Goal: Task Accomplishment & Management: Complete application form

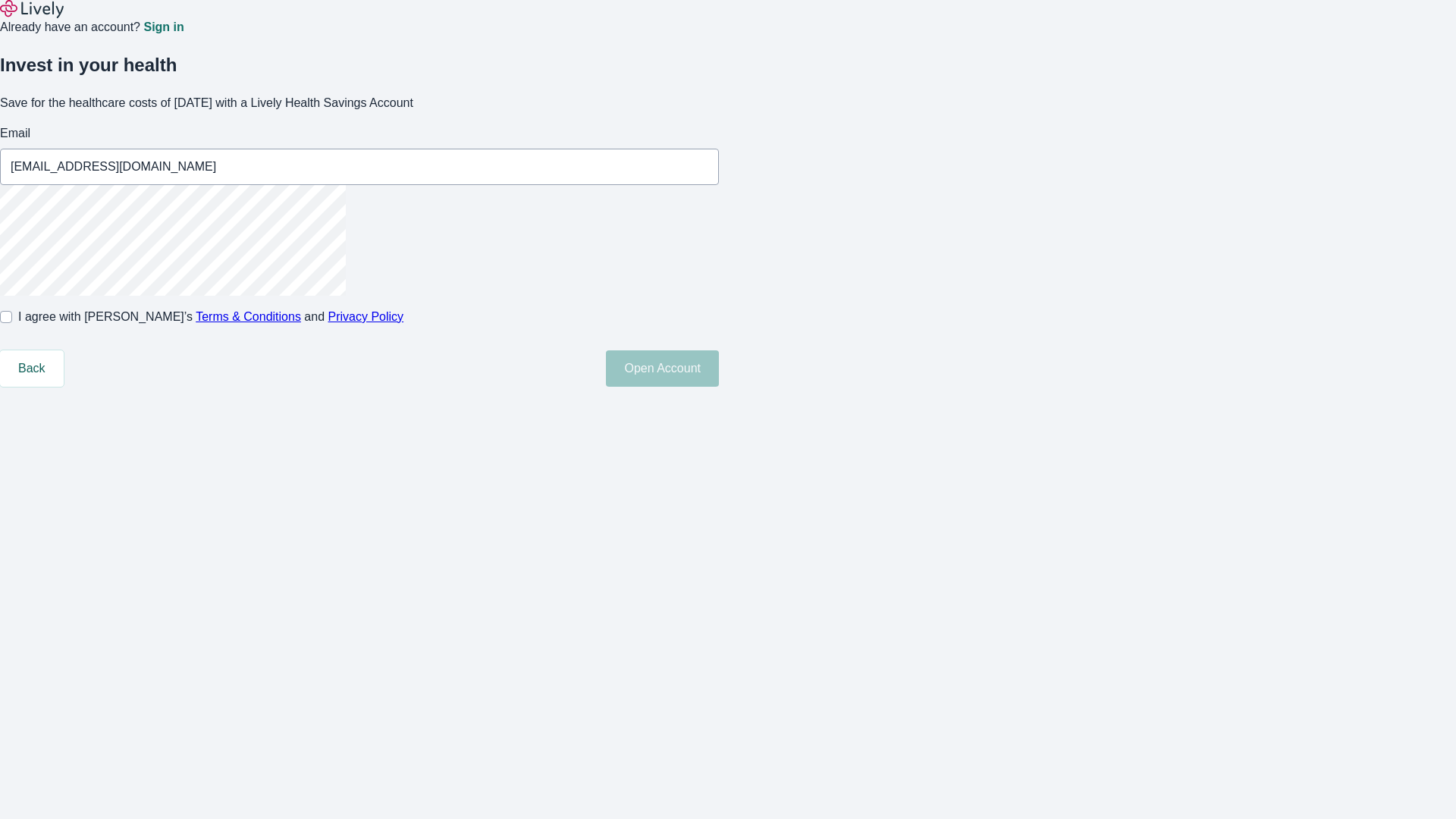
click at [12, 323] on input "I agree with Lively’s Terms & Conditions and Privacy Policy" at bounding box center [5, 316] width 12 height 12
checkbox input "true"
click at [719, 387] on button "Open Account" at bounding box center [663, 369] width 113 height 36
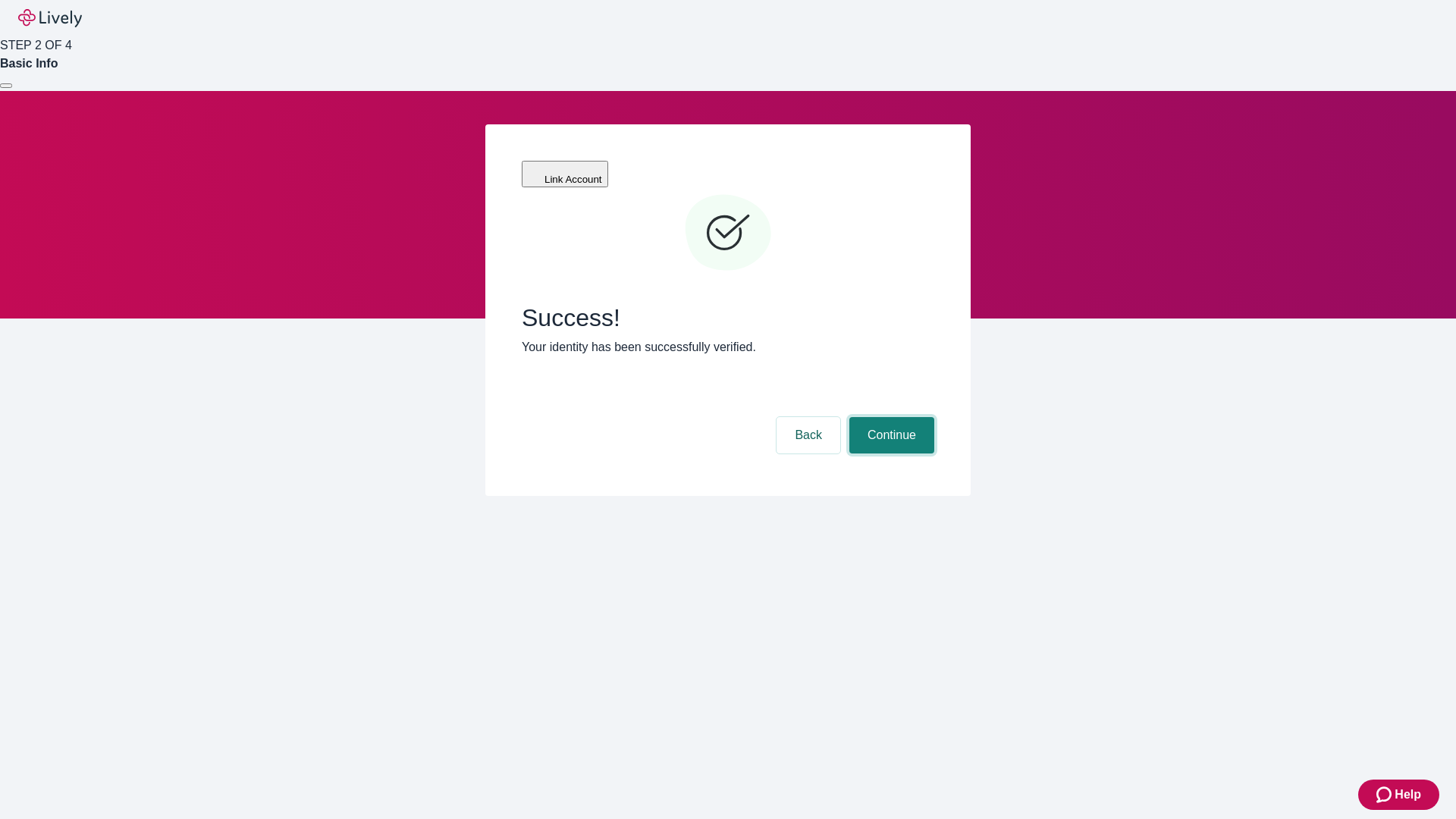
click at [890, 417] on button "Continue" at bounding box center [892, 435] width 85 height 36
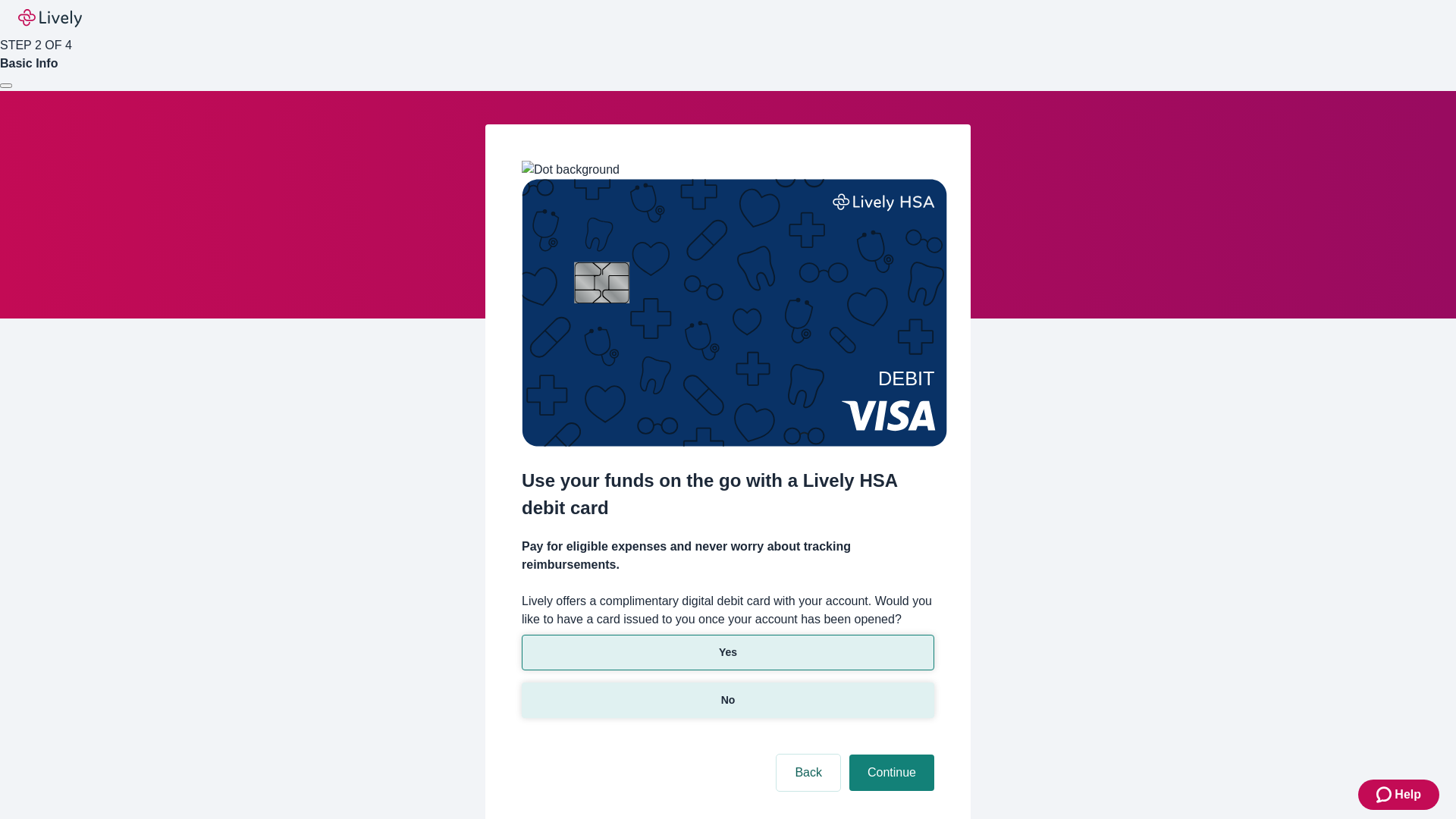
click at [727, 693] on p "No" at bounding box center [729, 701] width 15 height 16
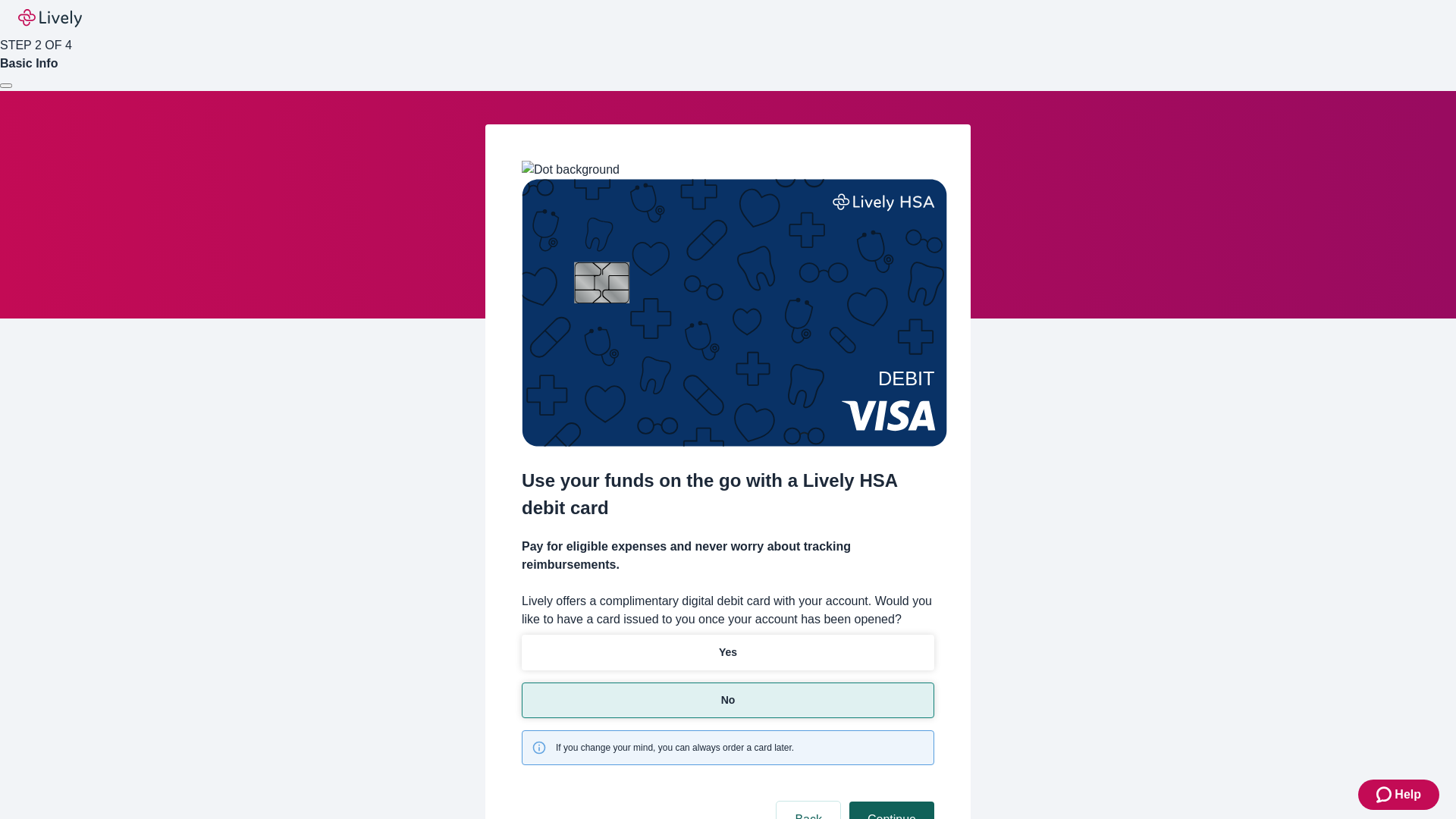
click at [890, 802] on button "Continue" at bounding box center [892, 820] width 85 height 36
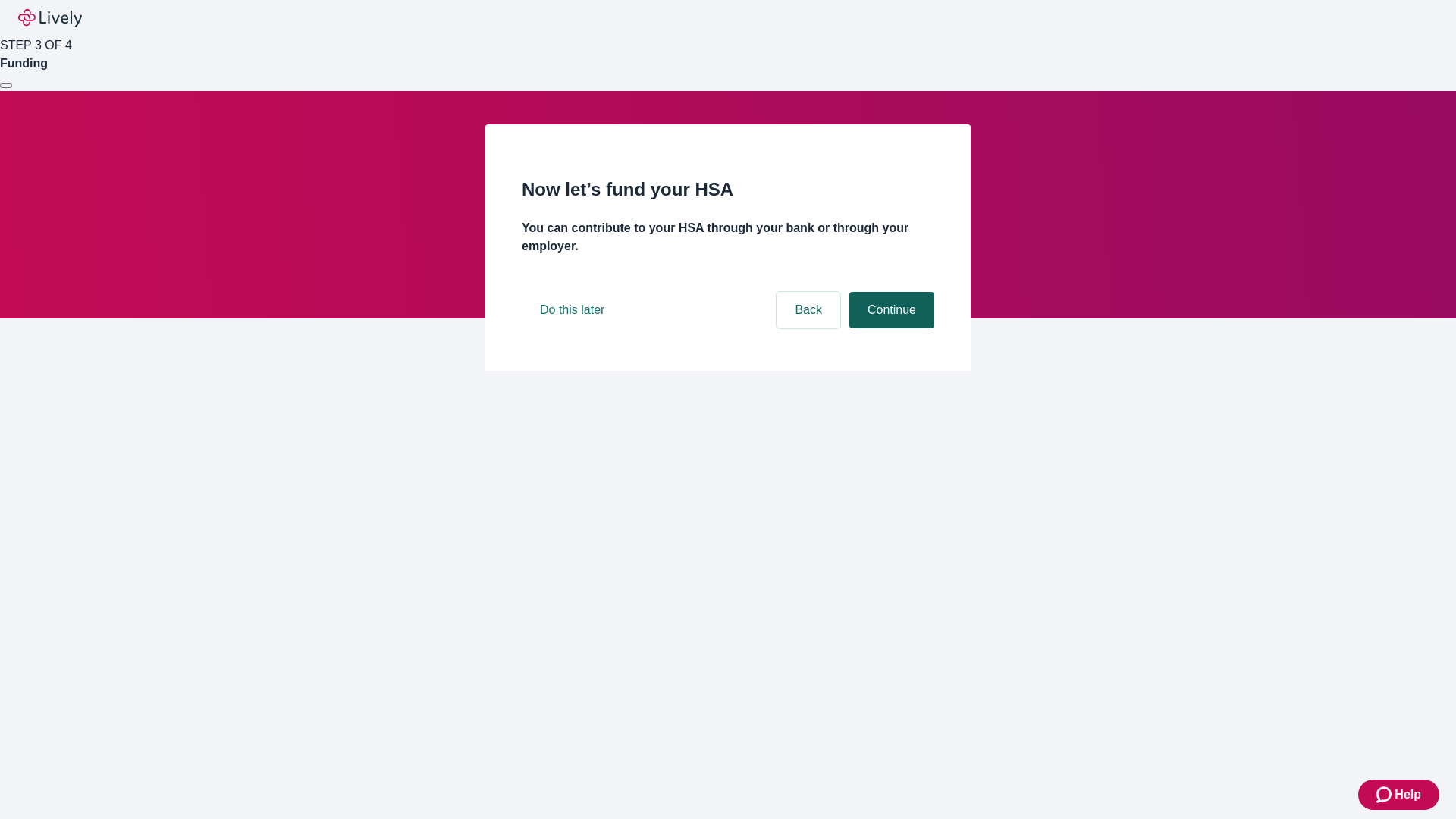
click at [890, 328] on button "Continue" at bounding box center [892, 310] width 85 height 36
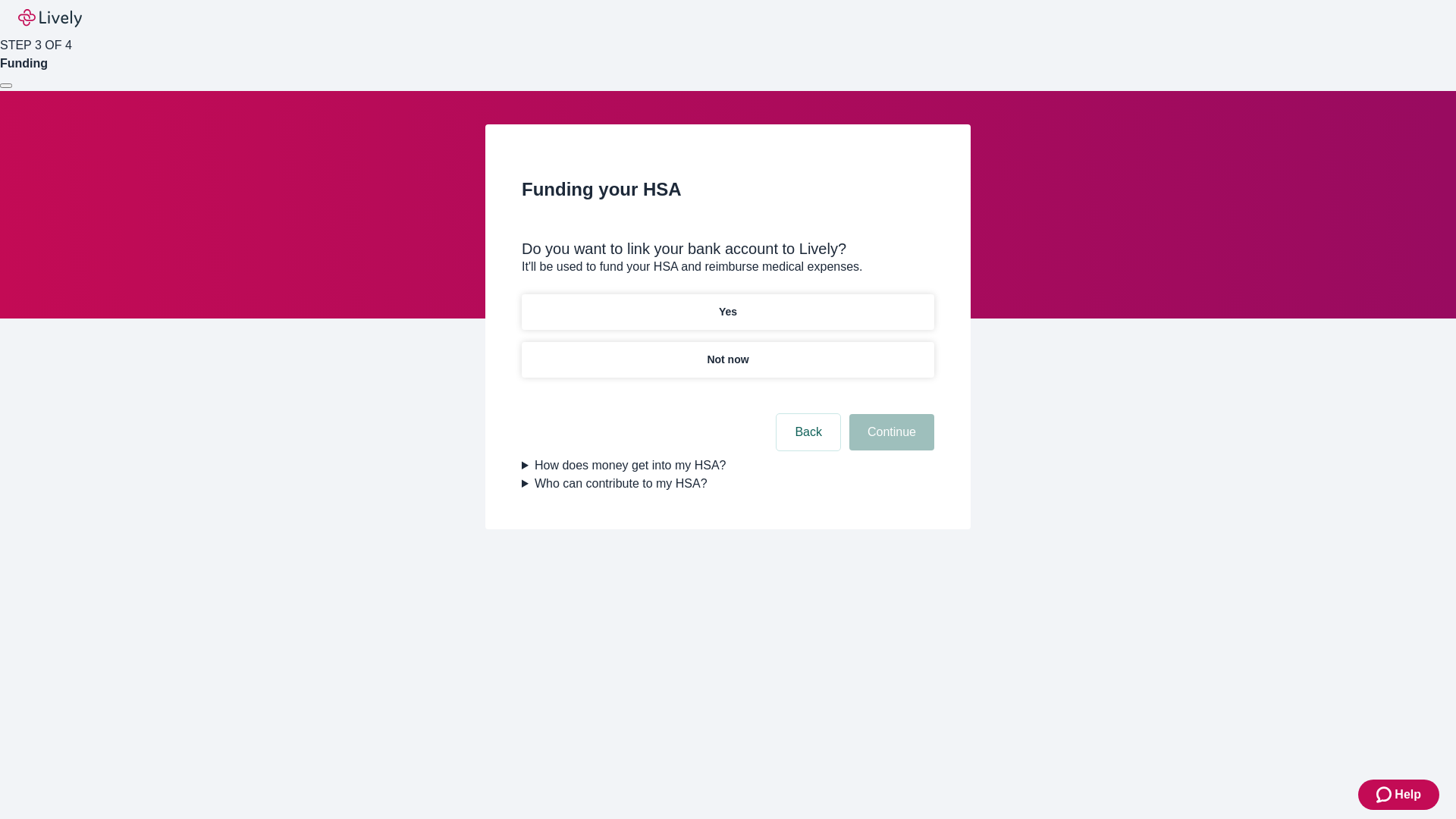
click at [727, 305] on p "Yes" at bounding box center [728, 313] width 18 height 16
click at [890, 414] on button "Continue" at bounding box center [892, 433] width 85 height 36
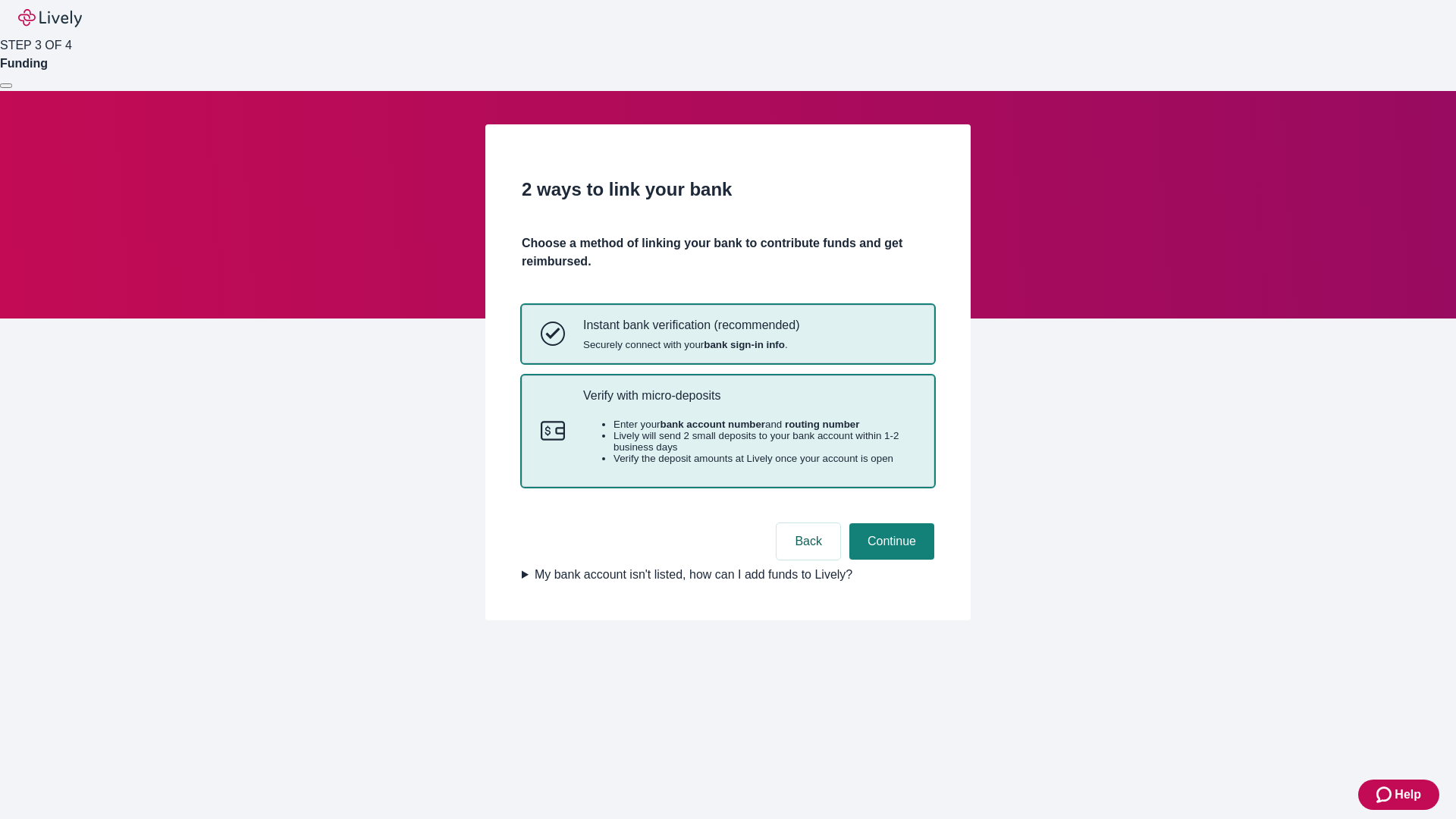
click at [749, 403] on p "Verify with micro-deposits" at bounding box center [750, 395] width 333 height 15
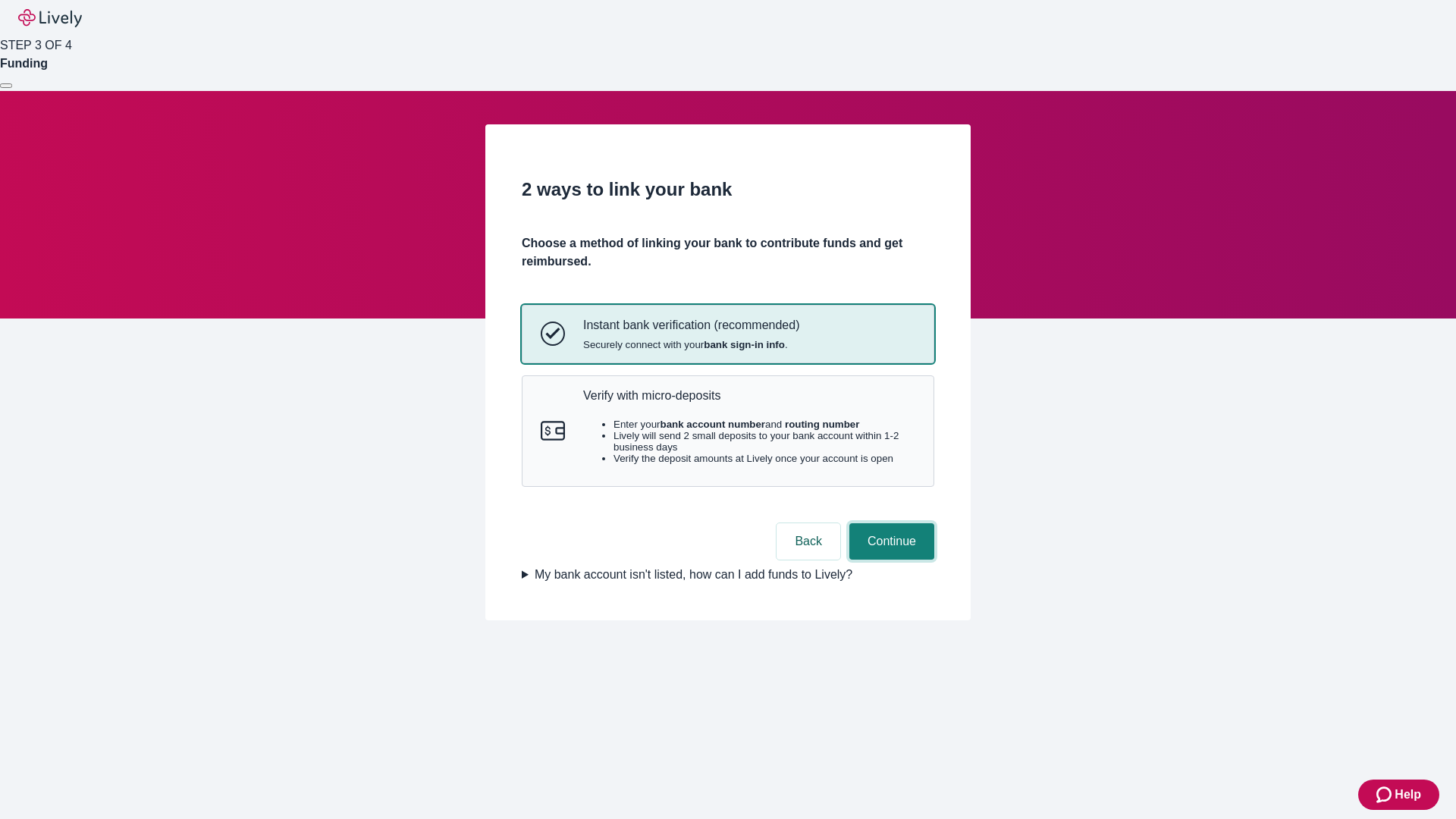
click at [890, 560] on button "Continue" at bounding box center [892, 542] width 85 height 36
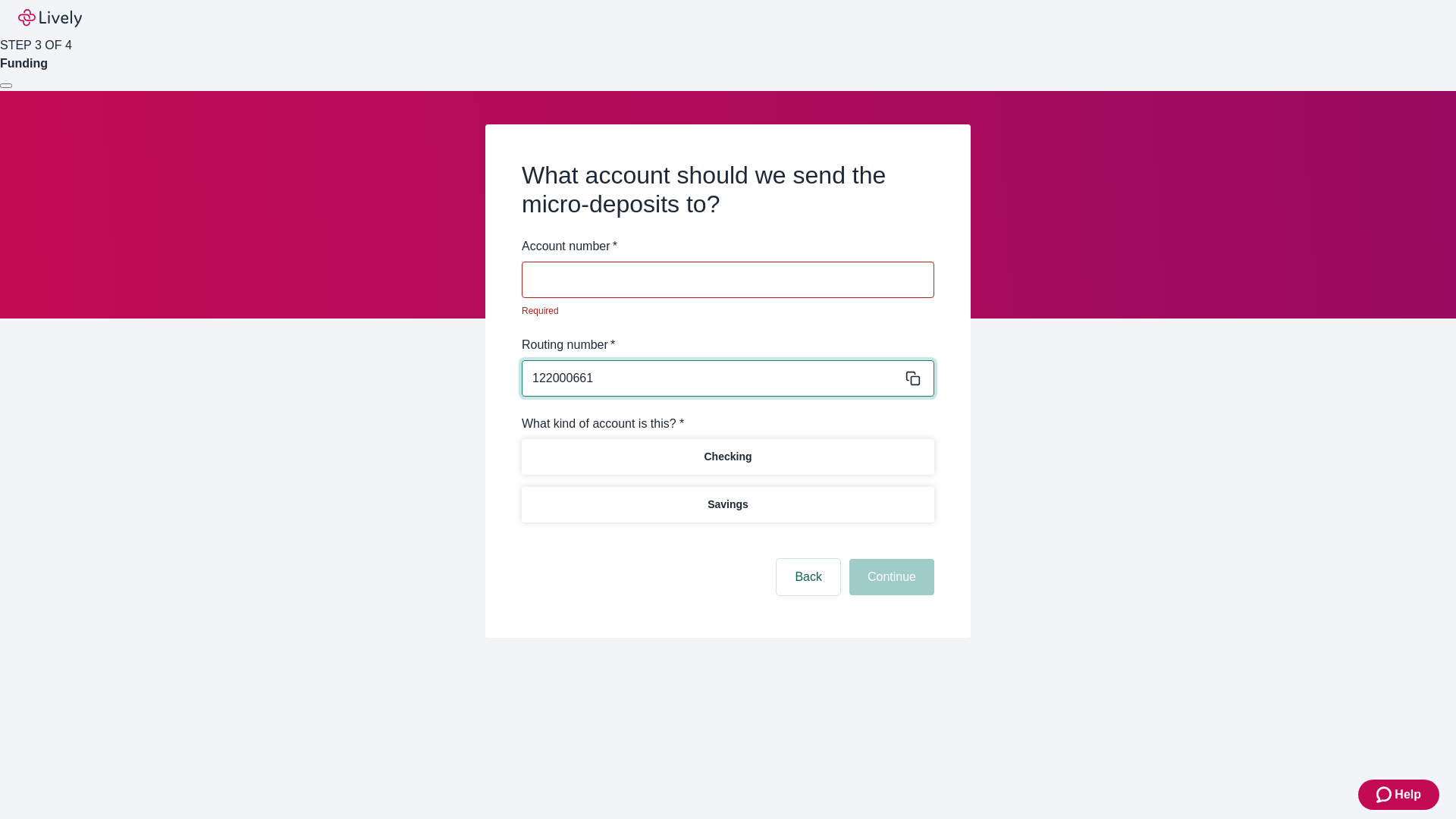
type input "122000661"
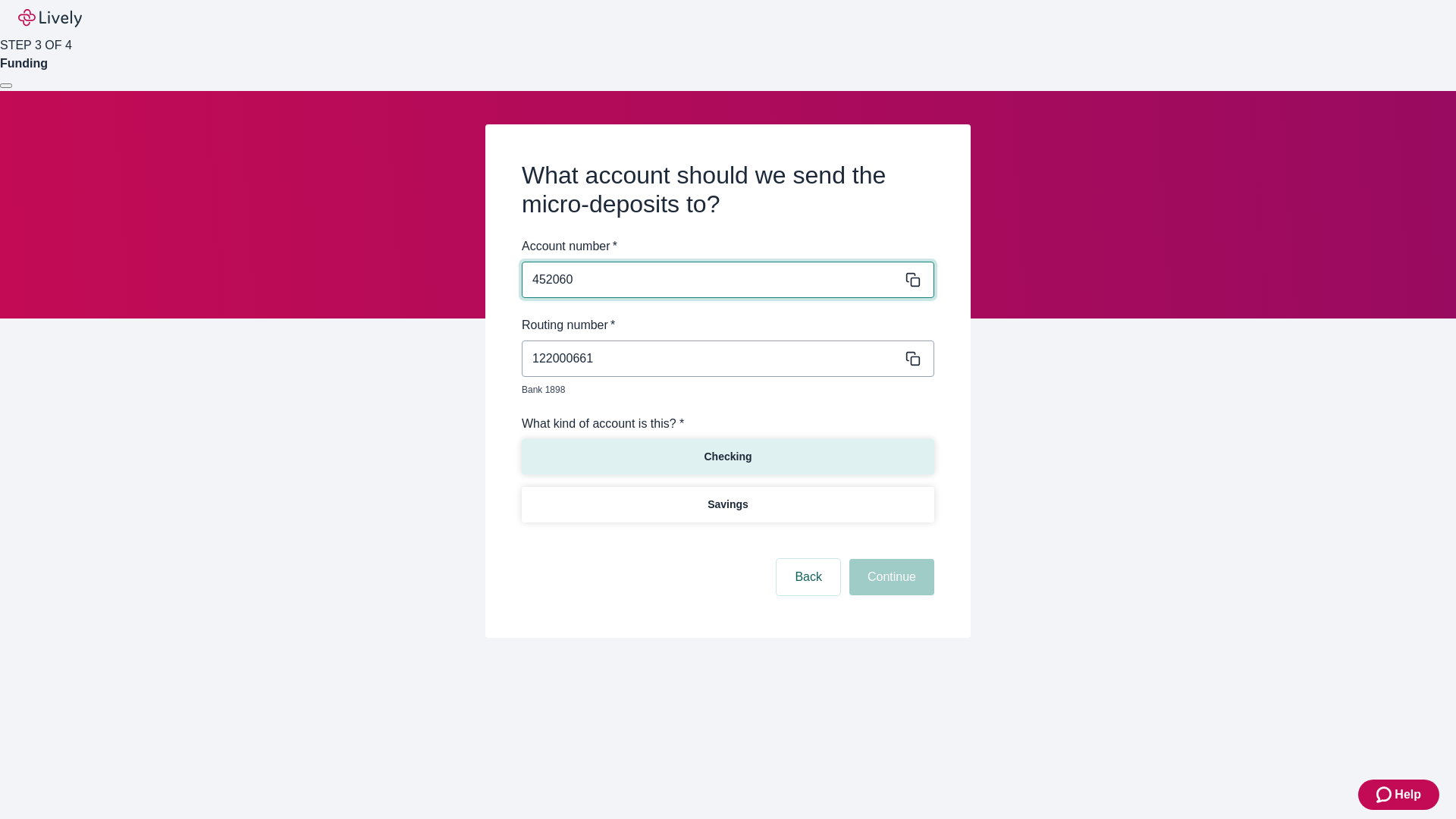
type input "452060"
click at [727, 449] on p "Checking" at bounding box center [727, 457] width 48 height 16
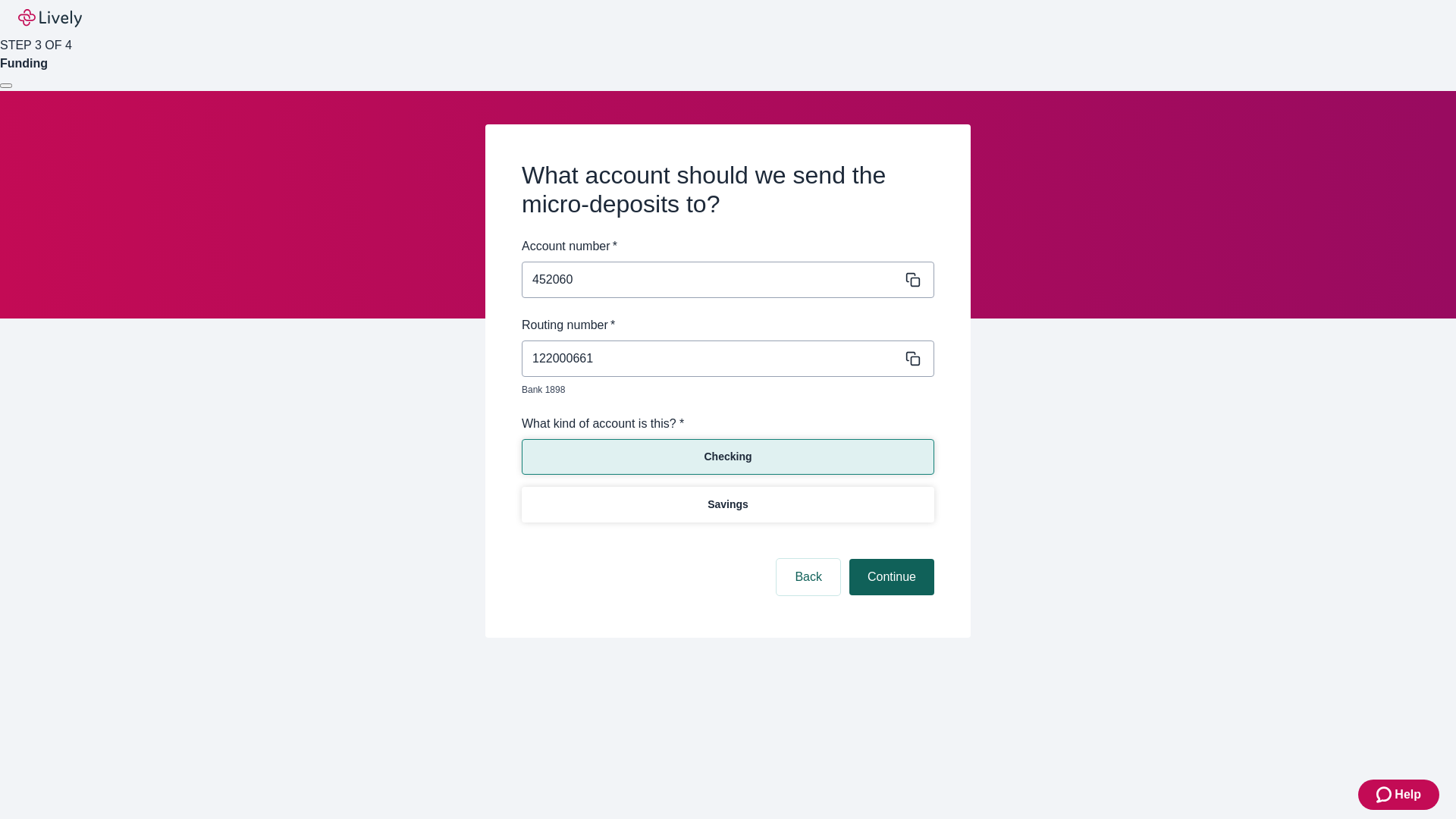
click at [890, 560] on button "Continue" at bounding box center [892, 577] width 85 height 36
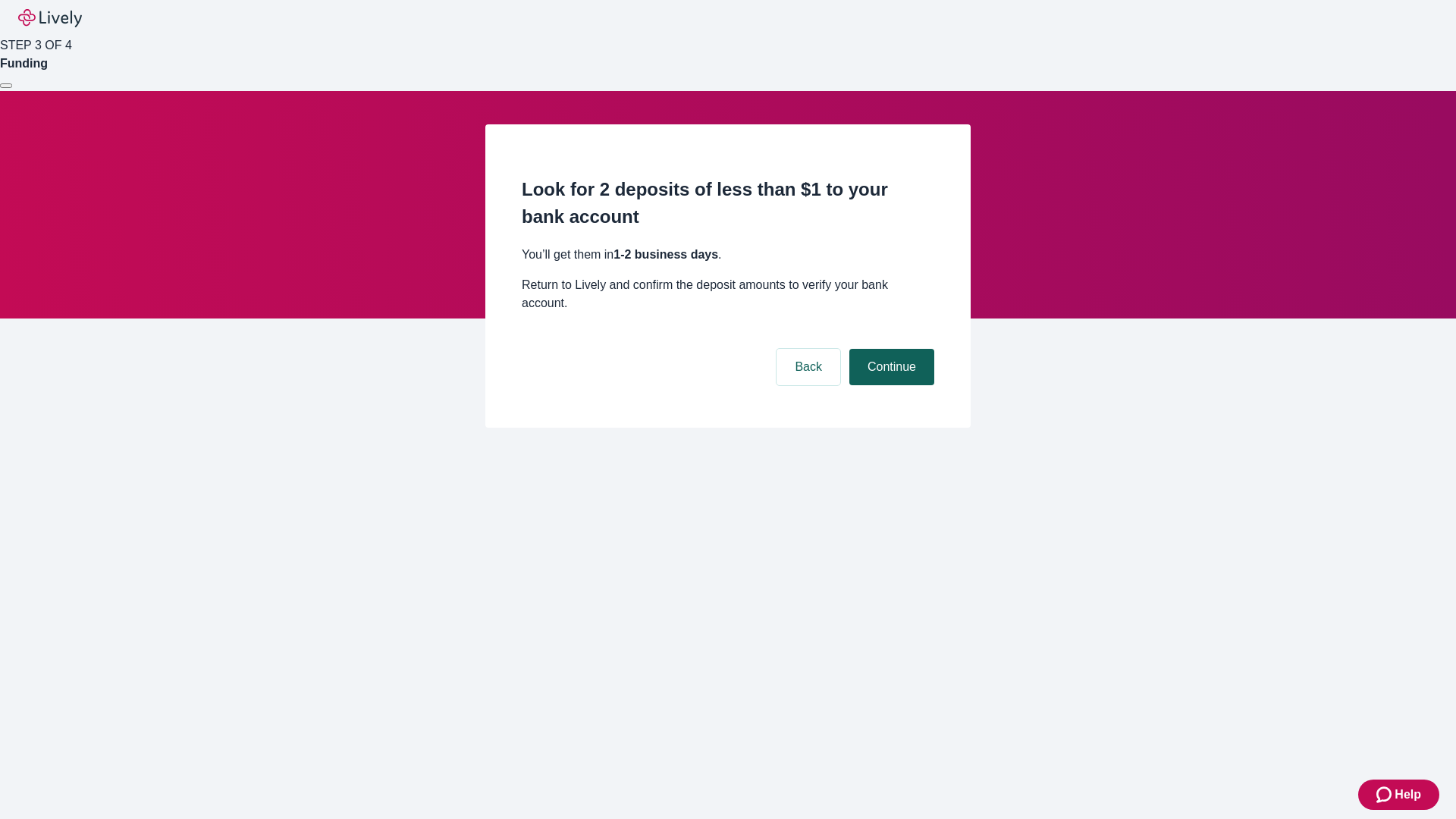
click at [890, 349] on button "Continue" at bounding box center [892, 367] width 85 height 36
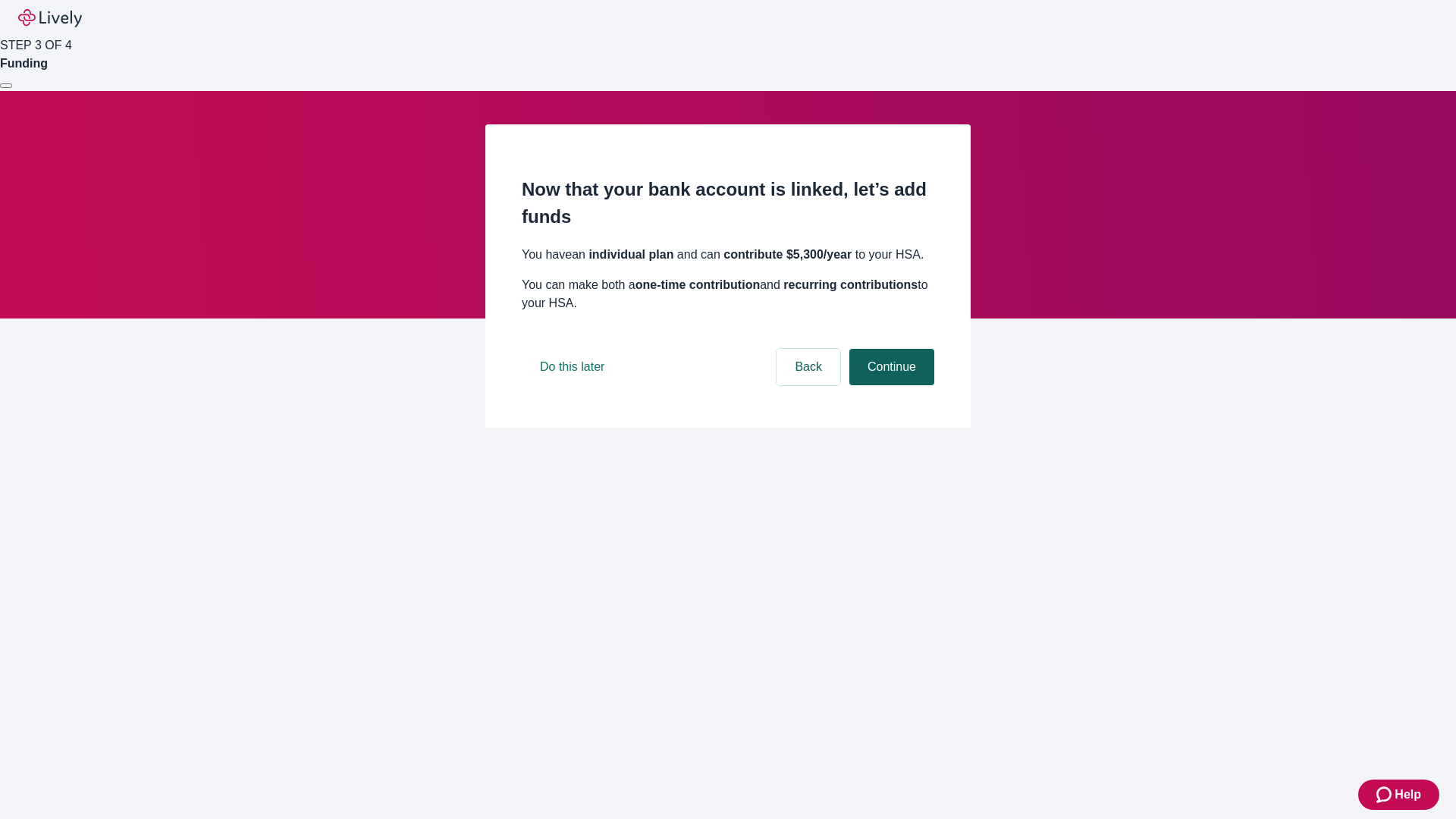
click at [890, 385] on button "Continue" at bounding box center [892, 367] width 85 height 36
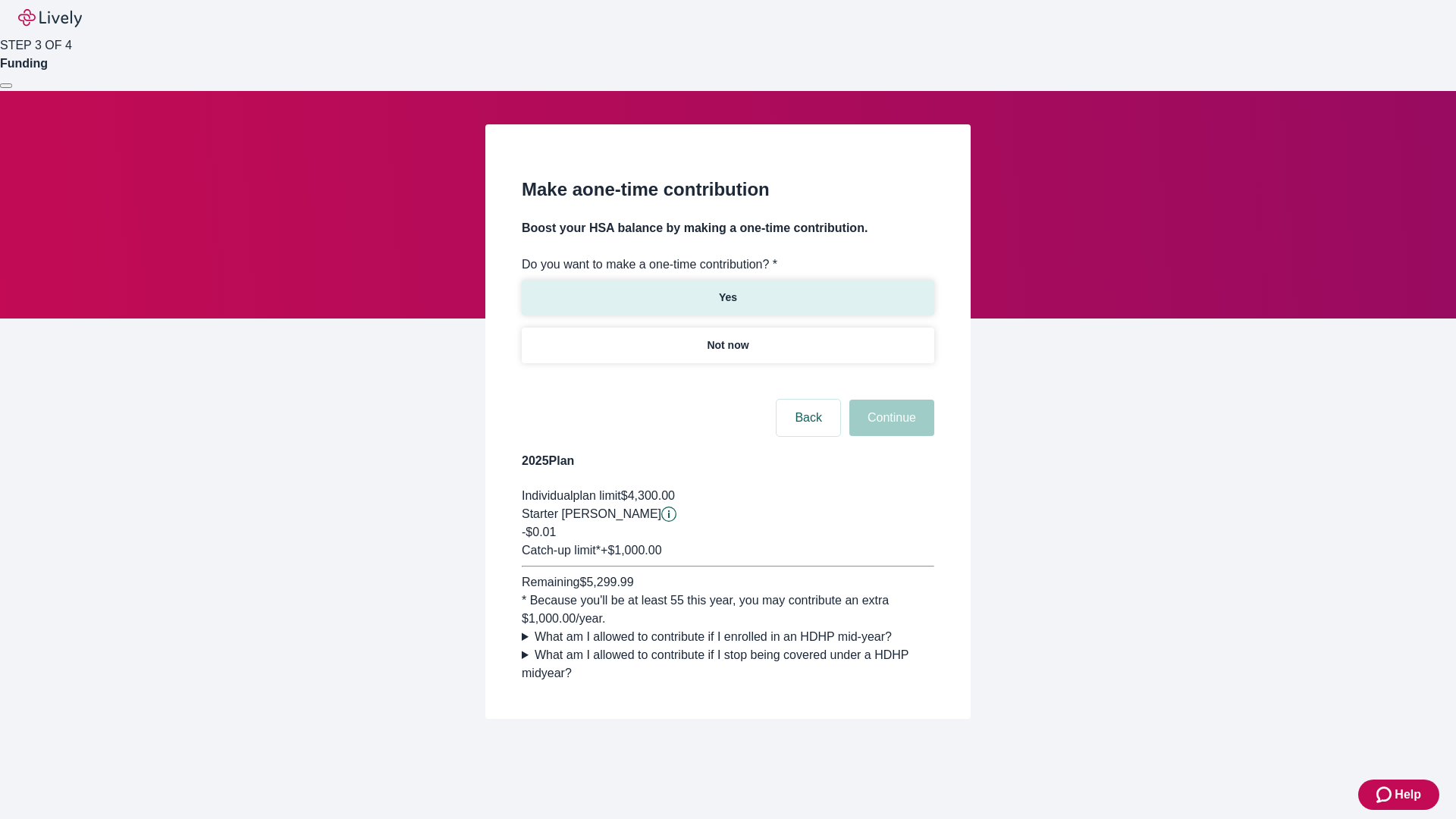
click at [727, 290] on p "Yes" at bounding box center [728, 298] width 18 height 16
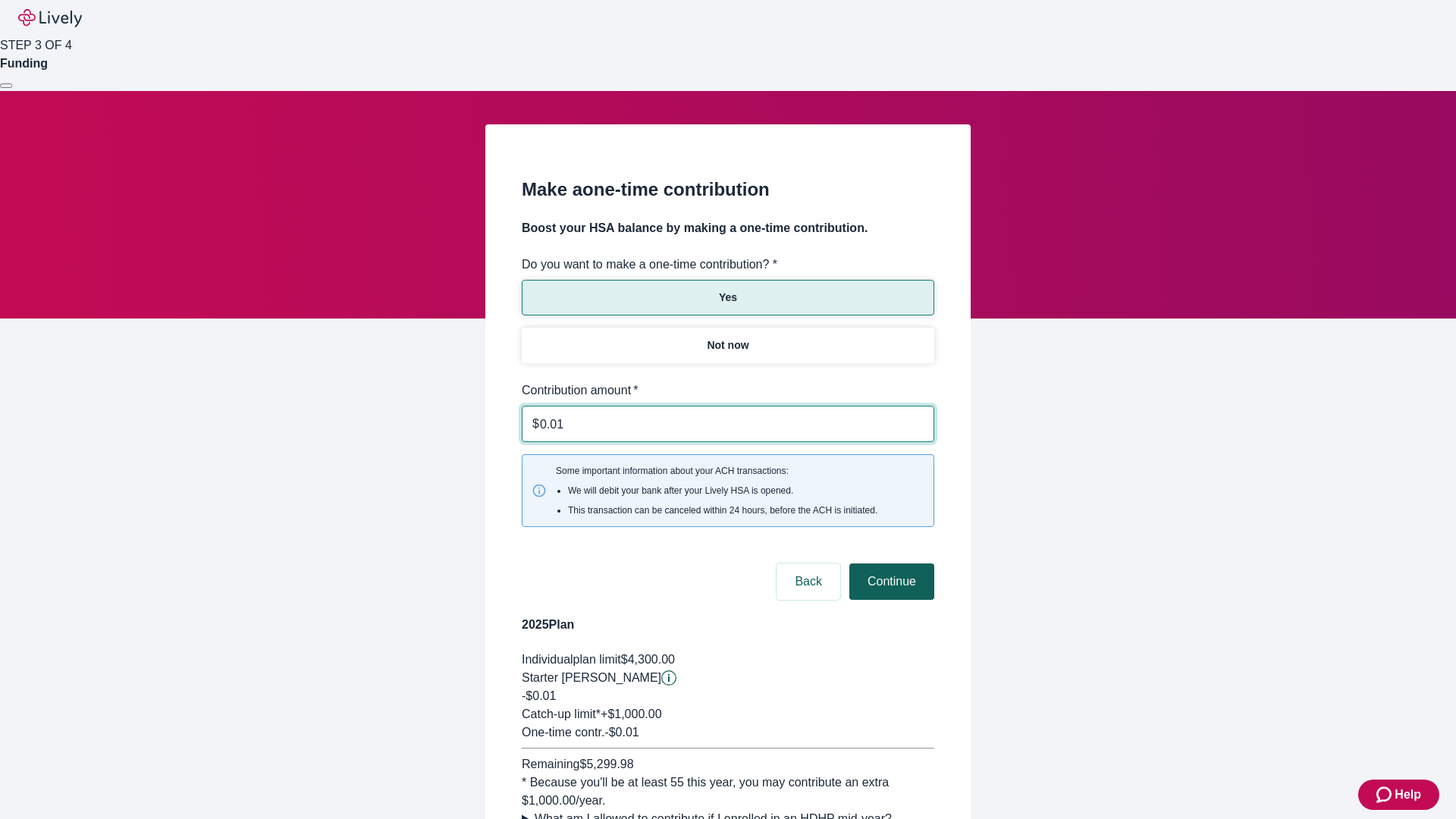
type input "0.01"
click at [890, 564] on button "Continue" at bounding box center [892, 582] width 85 height 36
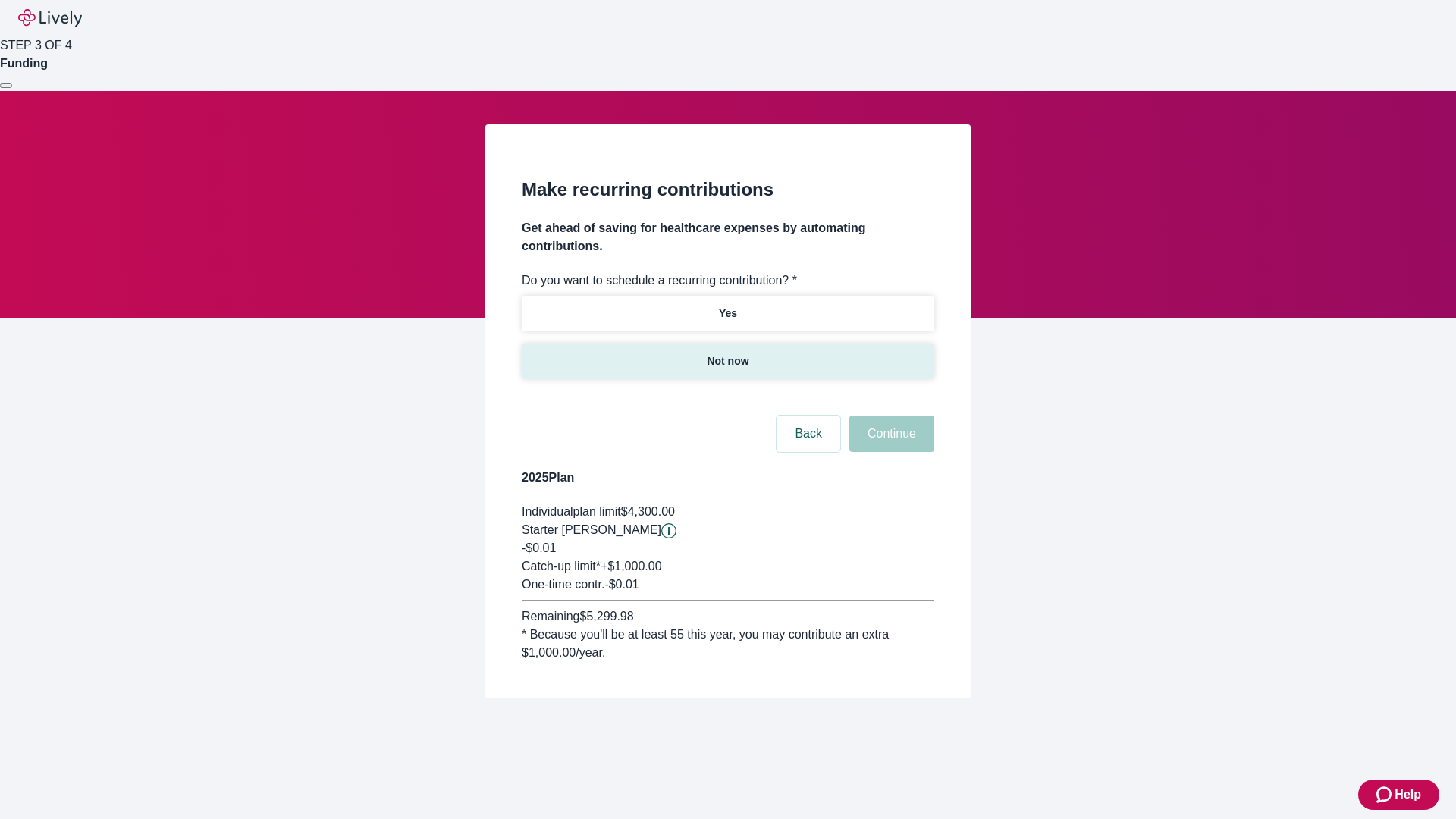
click at [727, 354] on p "Not now" at bounding box center [728, 362] width 42 height 16
click at [890, 415] on button "Continue" at bounding box center [892, 434] width 85 height 36
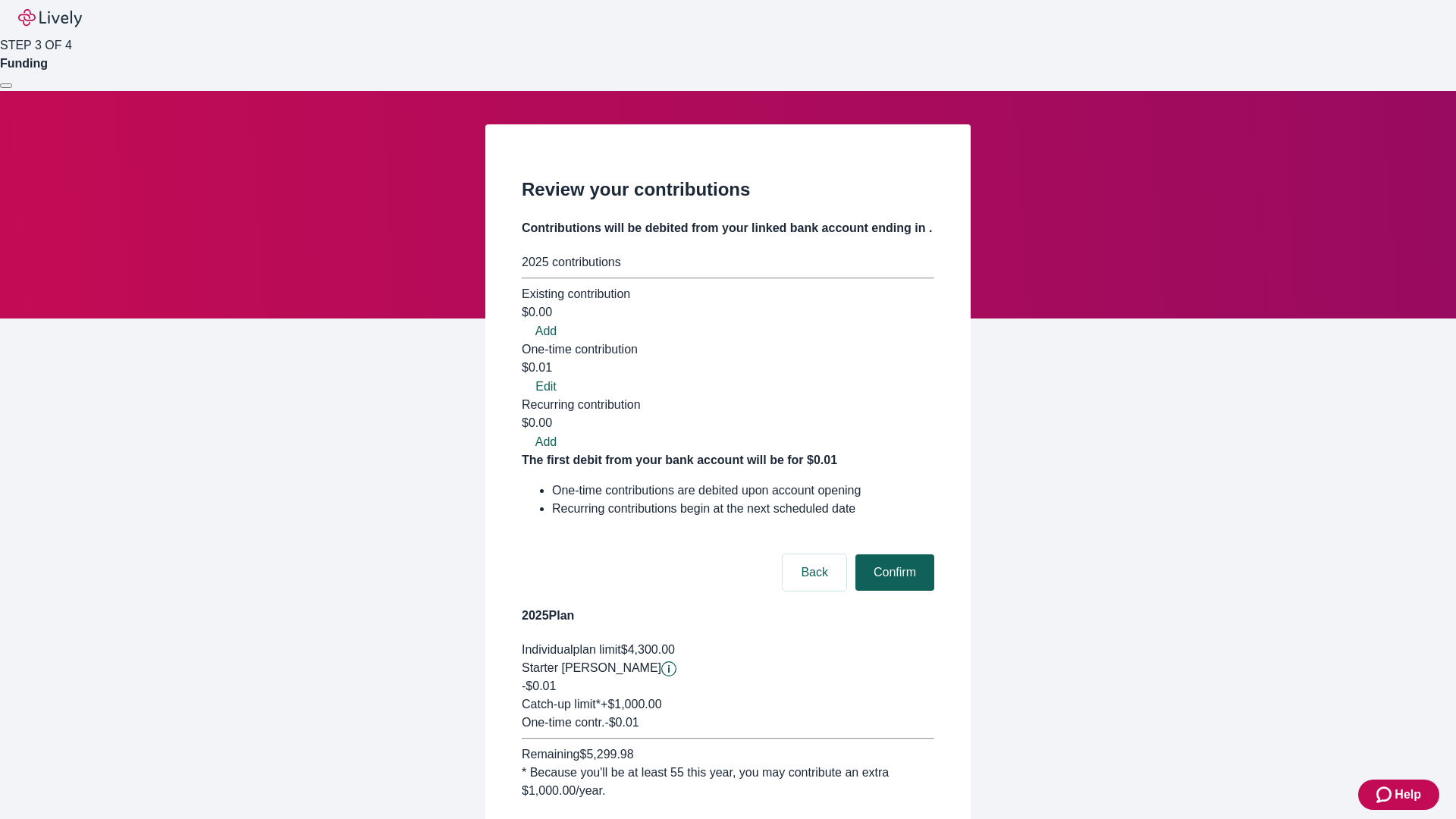
click at [893, 554] on button "Confirm" at bounding box center [894, 573] width 79 height 36
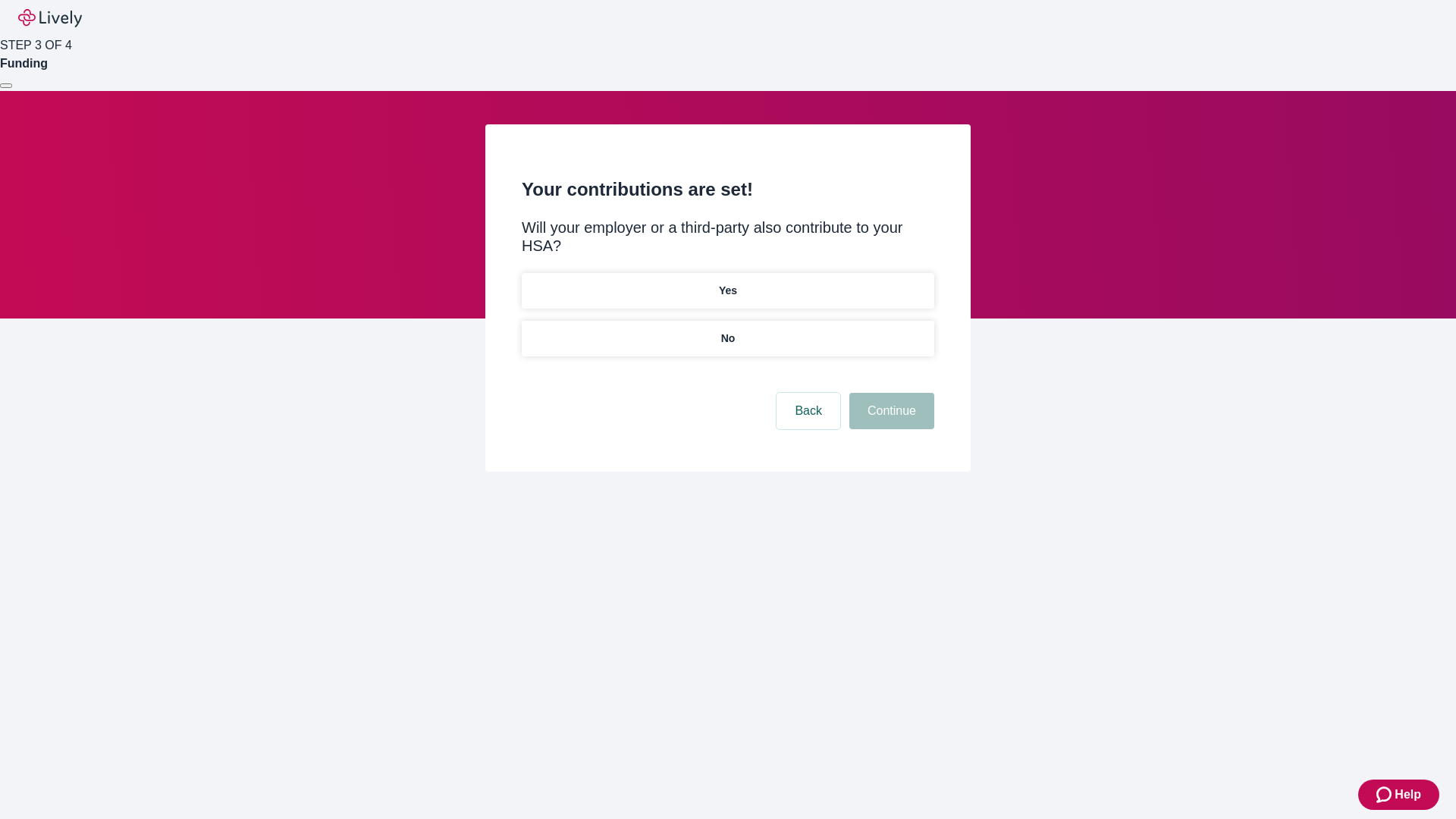
click at [727, 331] on p "No" at bounding box center [729, 339] width 15 height 16
click at [890, 393] on button "Continue" at bounding box center [892, 411] width 85 height 36
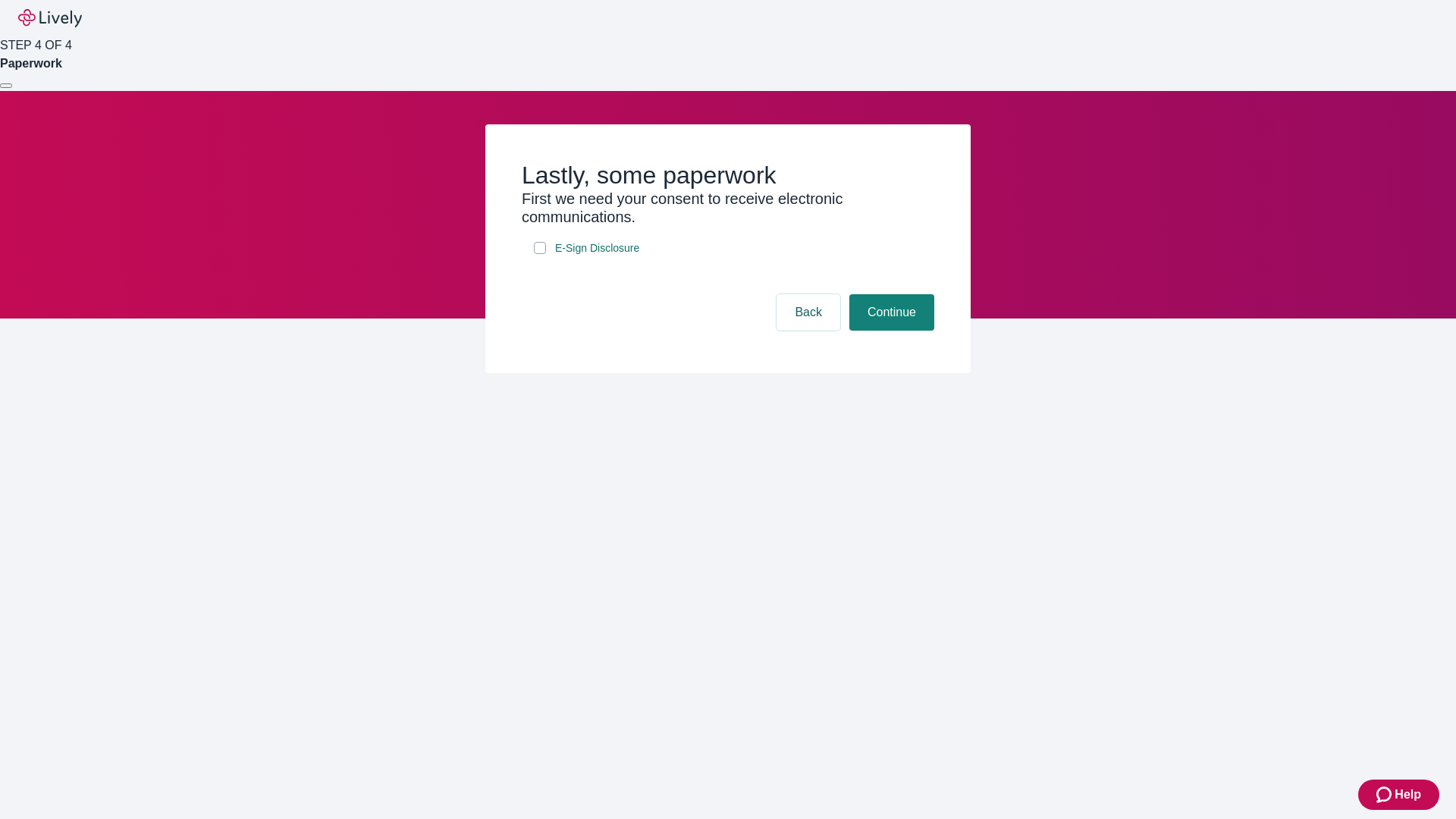
click at [540, 255] on input "E-Sign Disclosure" at bounding box center [539, 247] width 12 height 12
checkbox input "true"
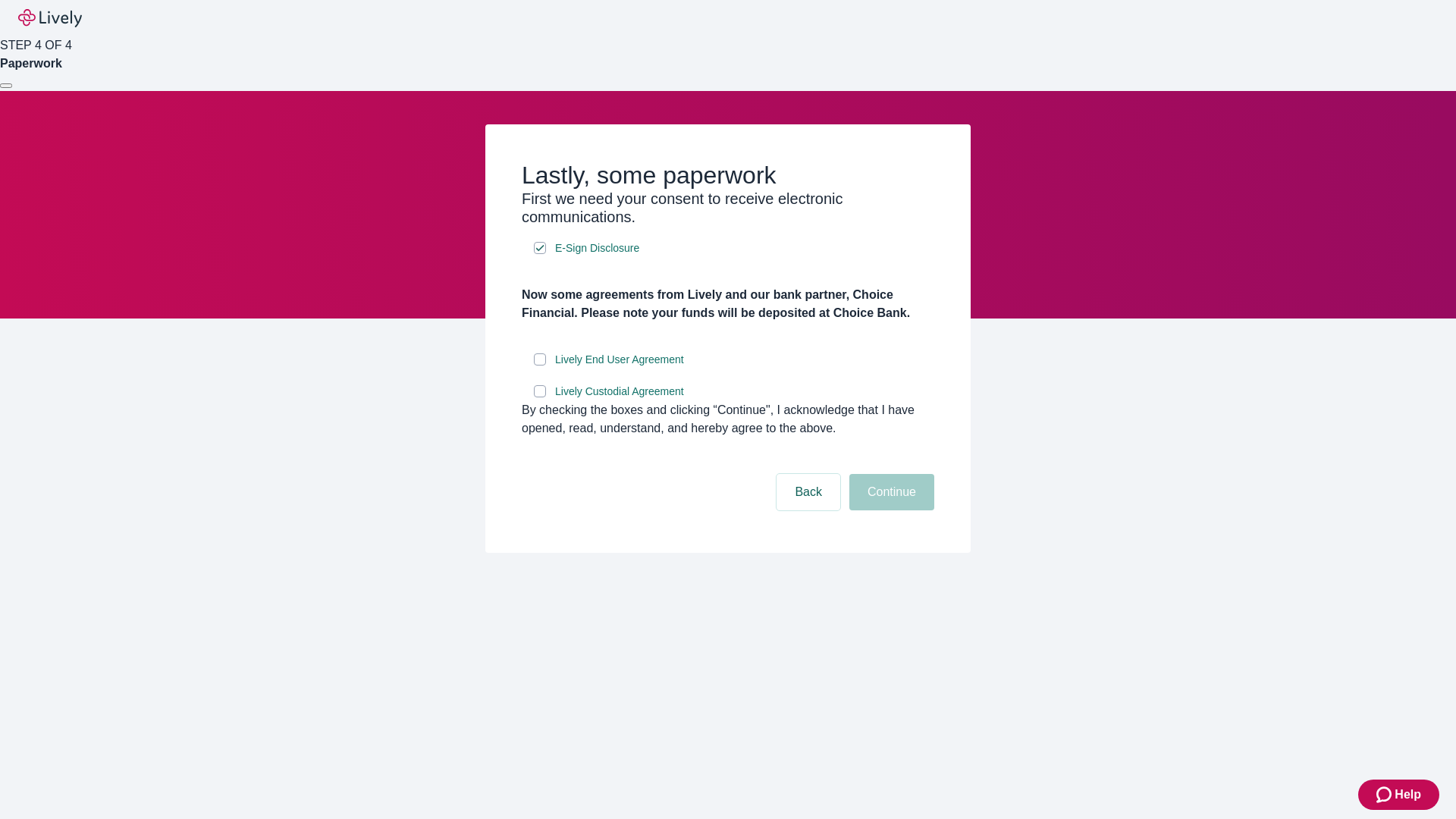
click at [540, 365] on input "Lively End User Agreement" at bounding box center [539, 359] width 12 height 12
checkbox input "true"
click at [540, 397] on input "Lively Custodial Agreement" at bounding box center [539, 391] width 12 height 12
checkbox input "true"
click at [890, 511] on button "Continue" at bounding box center [892, 493] width 85 height 36
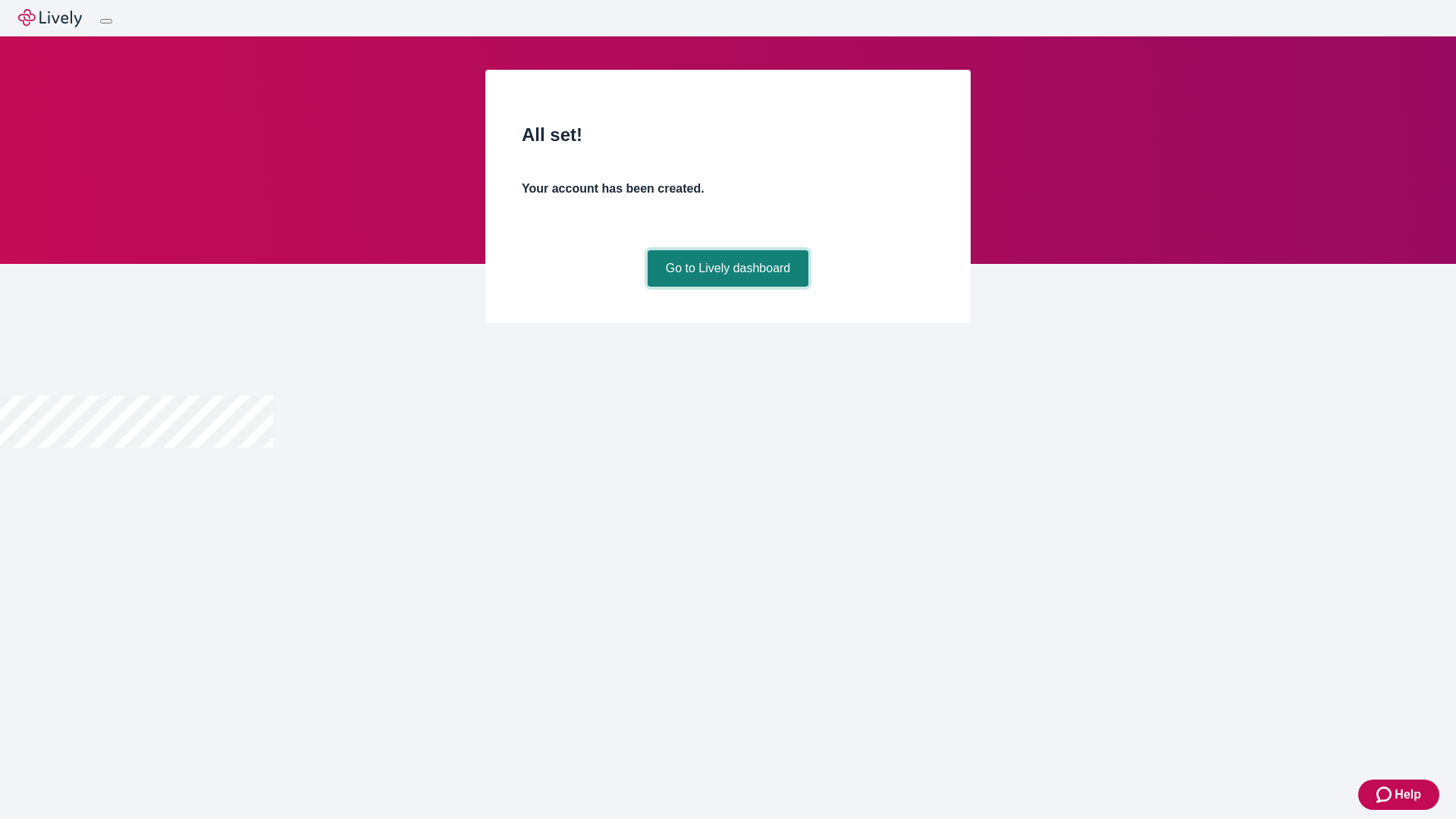
click at [727, 286] on link "Go to Lively dashboard" at bounding box center [729, 268] width 162 height 36
